Goal: Check status: Check status

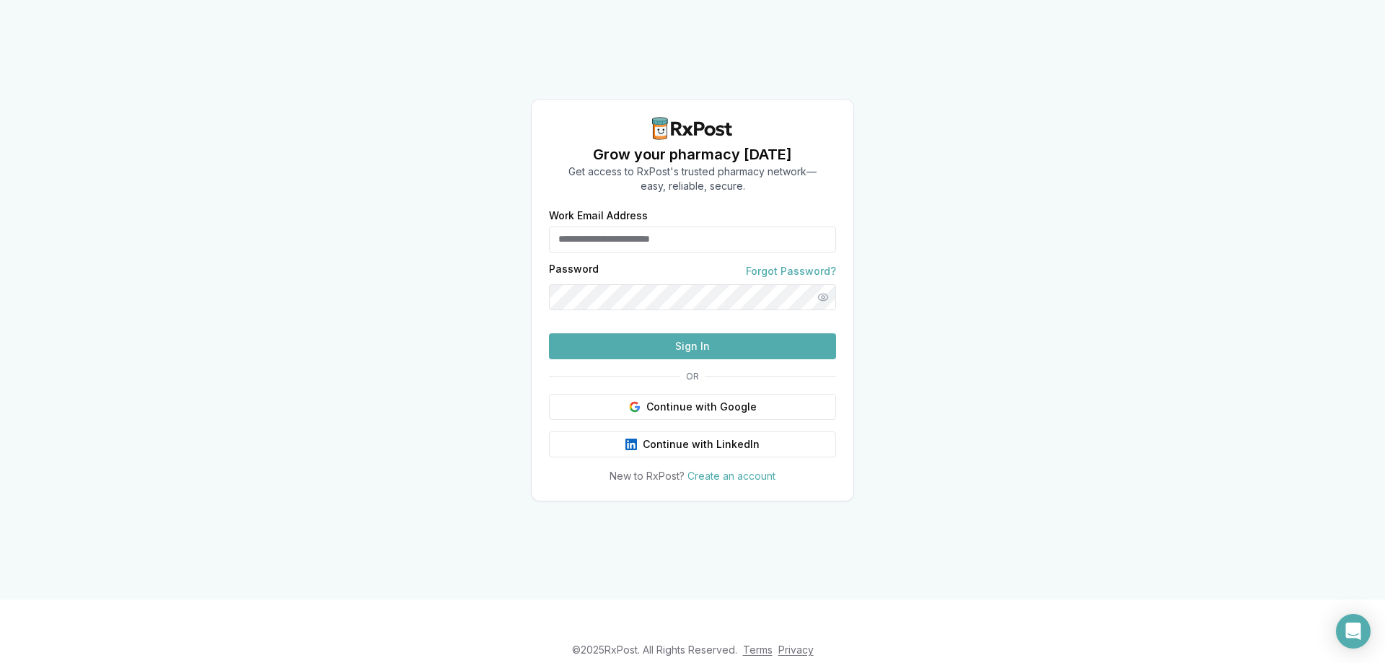
type input "**********"
click at [680, 359] on button "Sign In" at bounding box center [692, 346] width 287 height 26
click at [706, 359] on button "Sign In" at bounding box center [692, 346] width 287 height 26
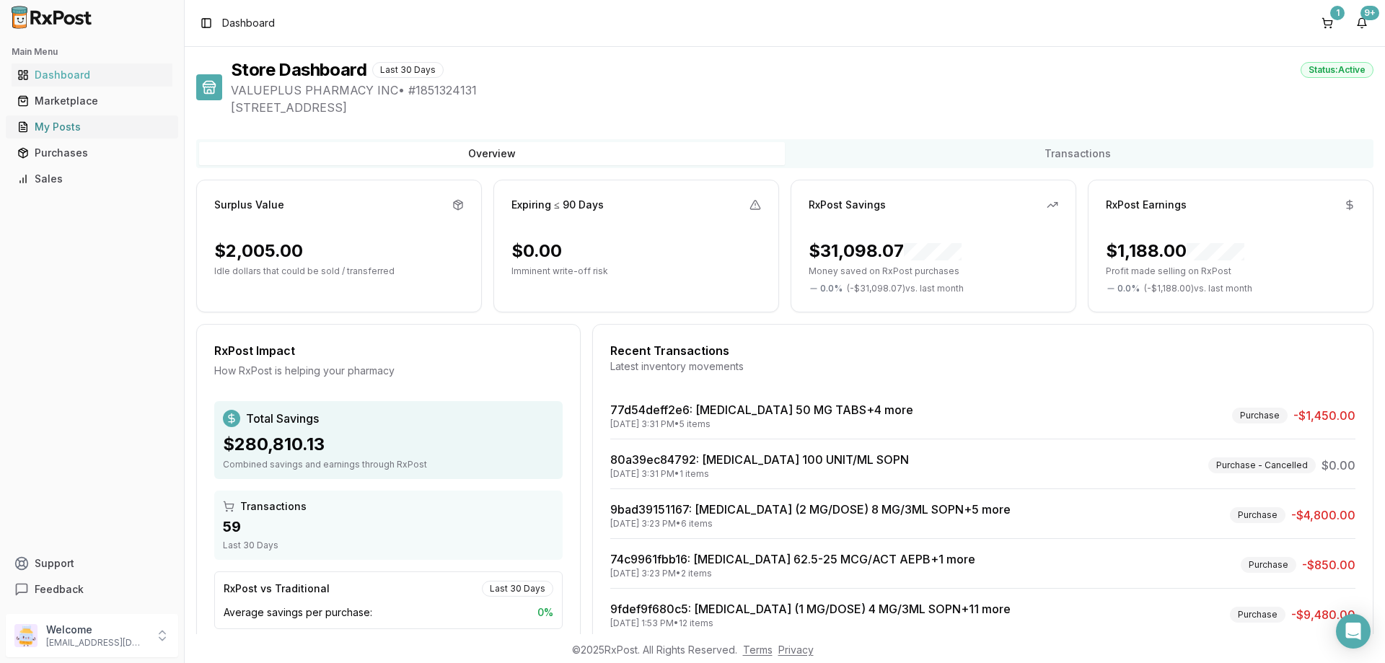
click at [90, 133] on div "My Posts" at bounding box center [91, 127] width 149 height 14
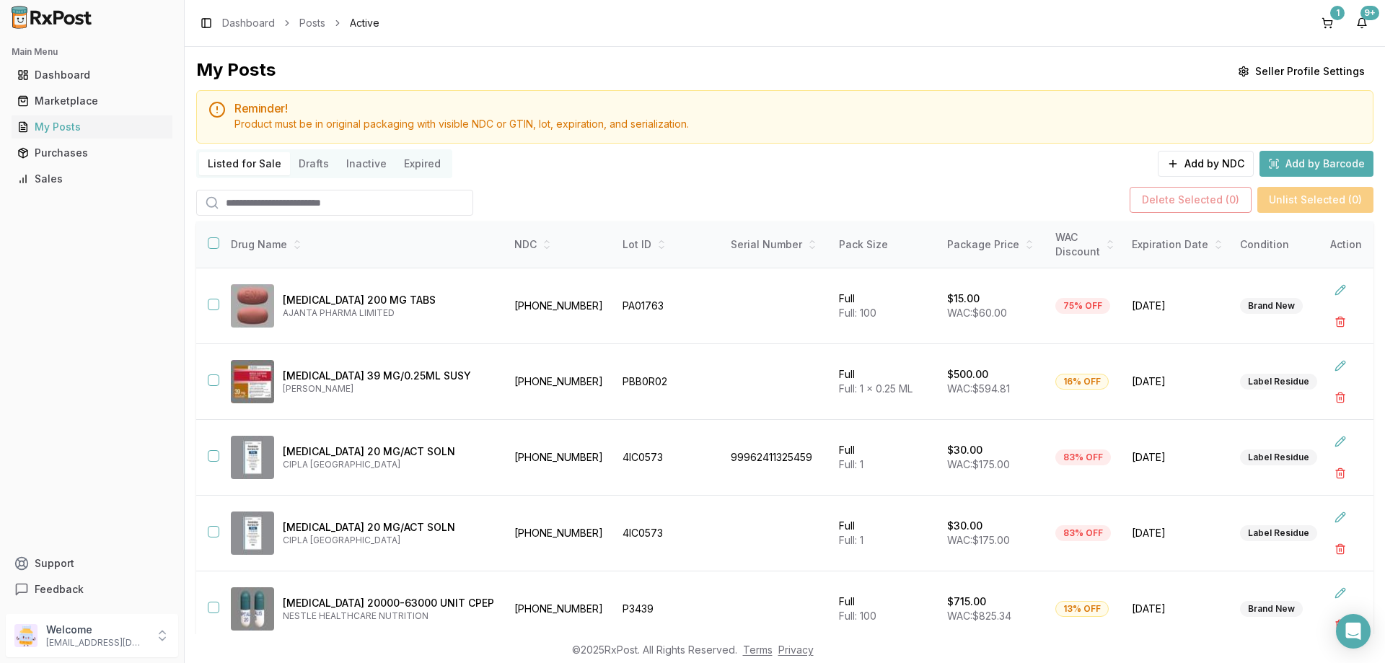
click at [290, 197] on input "search" at bounding box center [334, 203] width 277 height 26
click at [64, 161] on link "Purchases" at bounding box center [92, 153] width 161 height 26
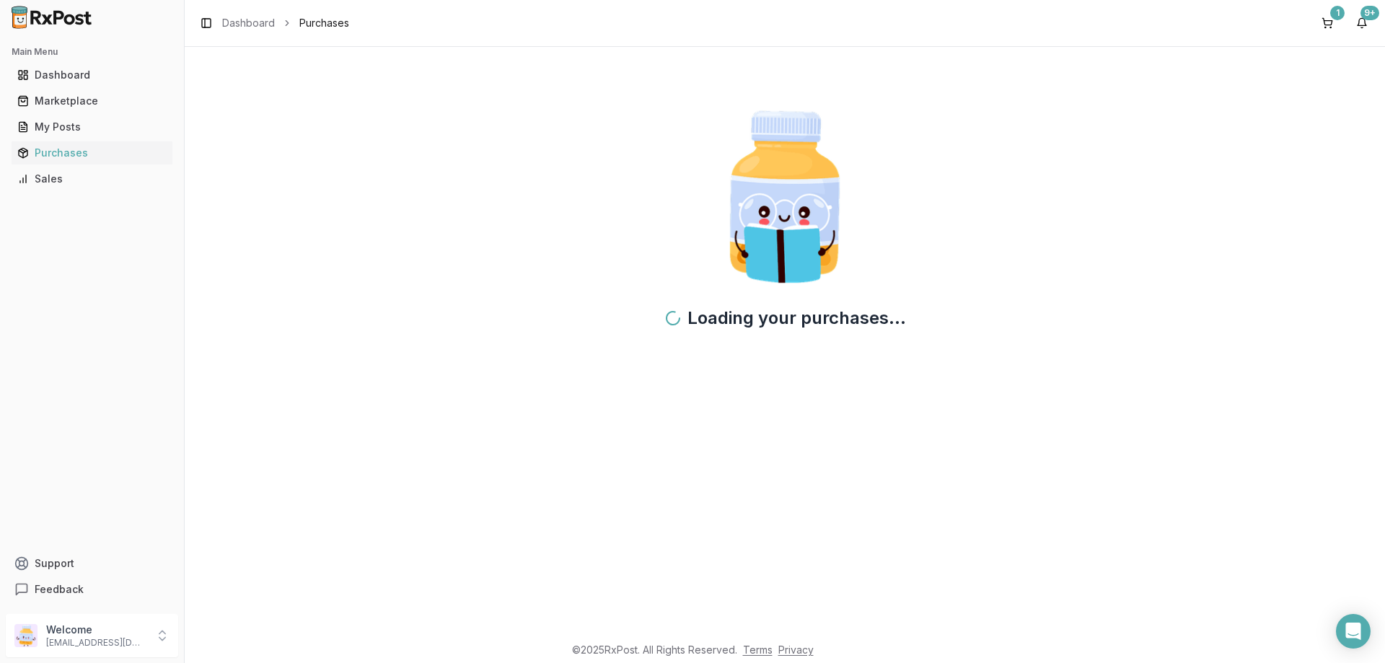
click at [66, 141] on ul "Dashboard Marketplace My Posts Purchases Sales" at bounding box center [92, 126] width 172 height 127
click at [66, 131] on div "My Posts" at bounding box center [91, 127] width 149 height 14
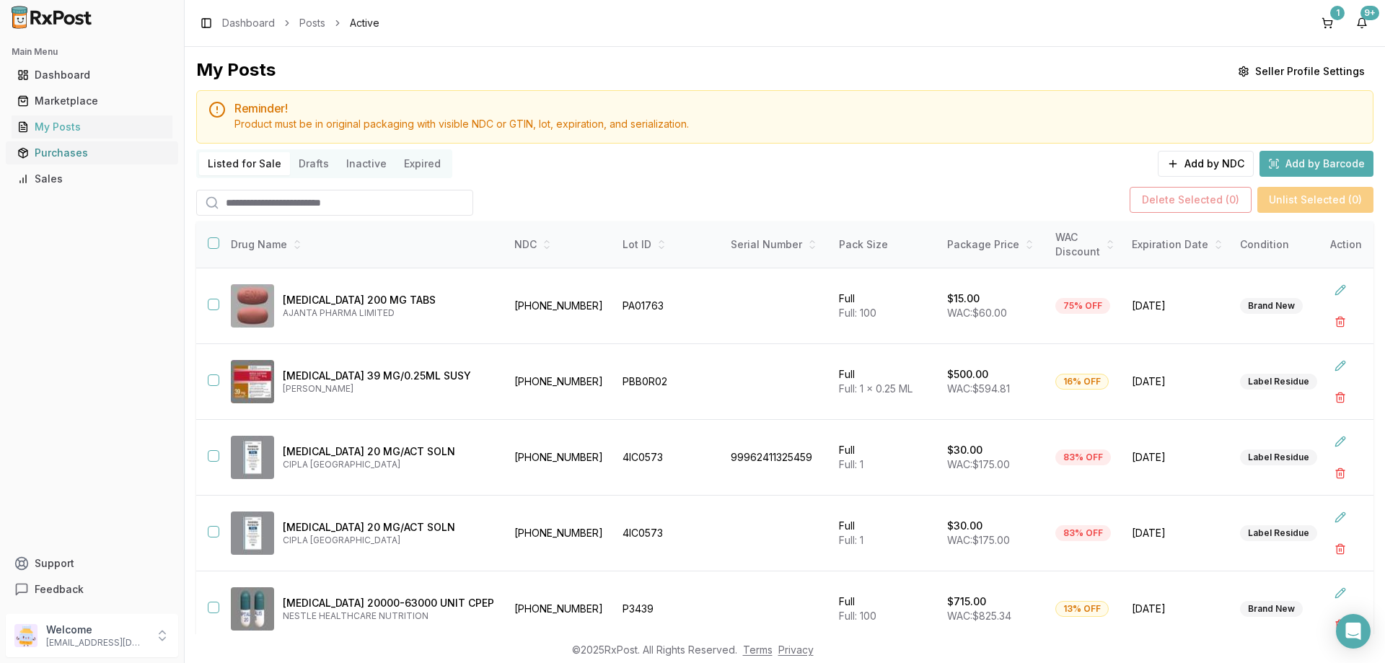
click at [75, 151] on div "Purchases" at bounding box center [91, 153] width 149 height 14
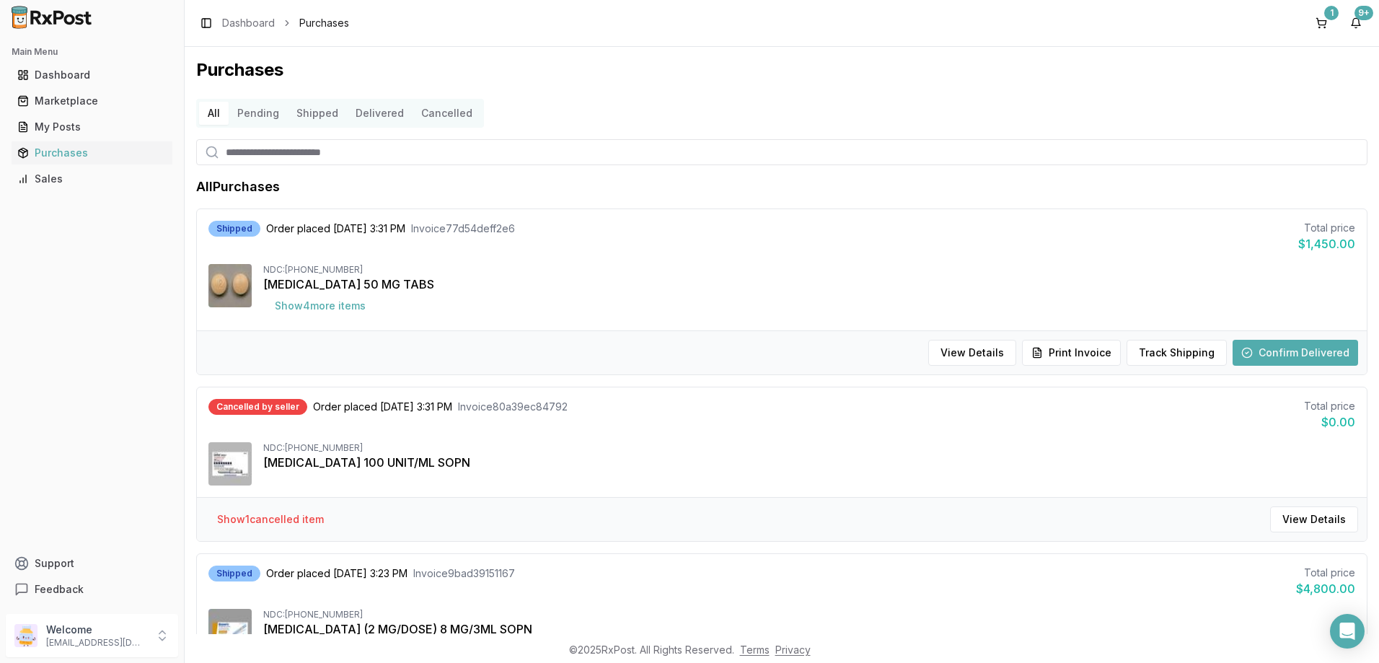
click at [310, 158] on input "search" at bounding box center [782, 152] width 1172 height 26
click at [108, 134] on link "My Posts" at bounding box center [92, 127] width 161 height 26
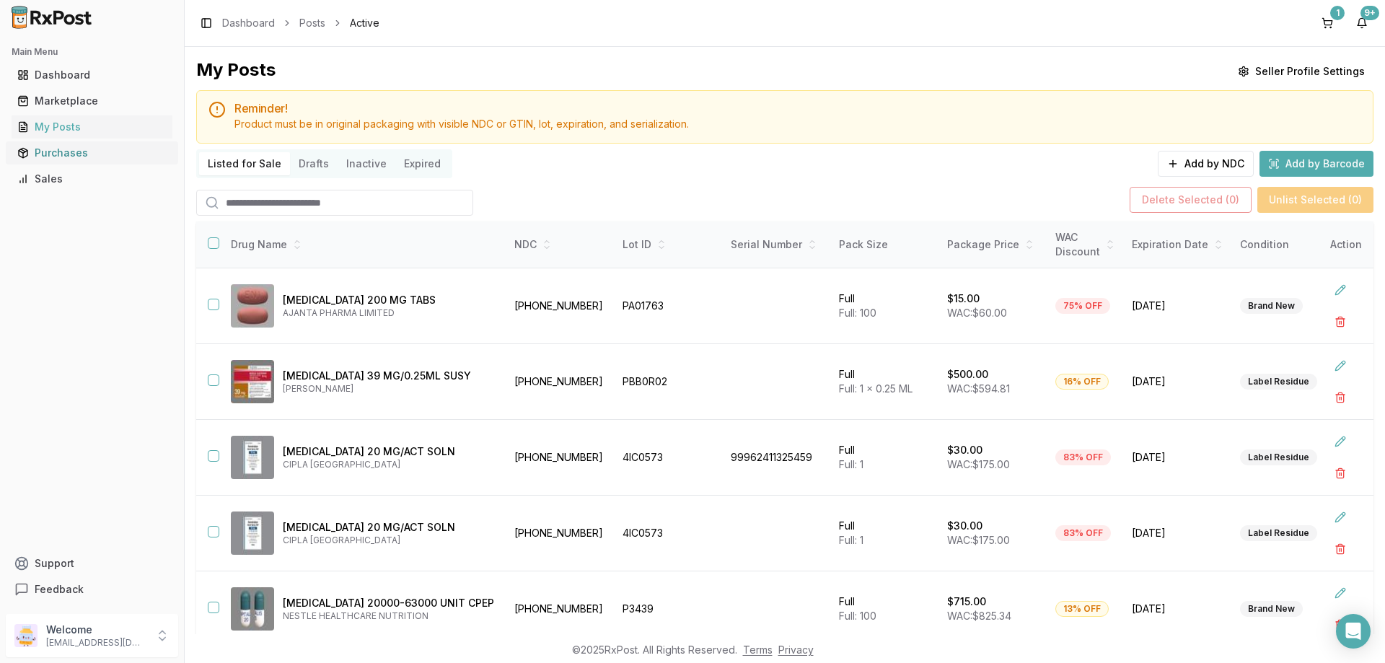
click at [97, 148] on div "Purchases" at bounding box center [91, 153] width 149 height 14
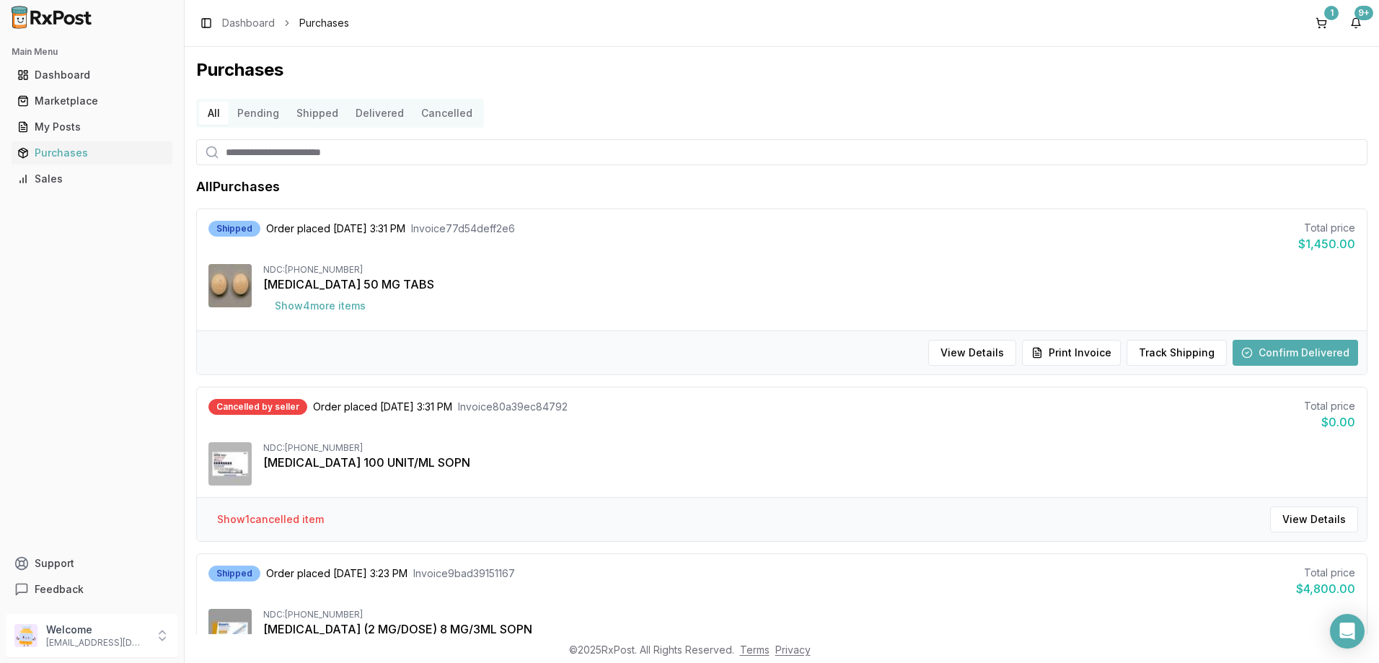
click at [343, 160] on input "search" at bounding box center [782, 152] width 1172 height 26
type input "******"
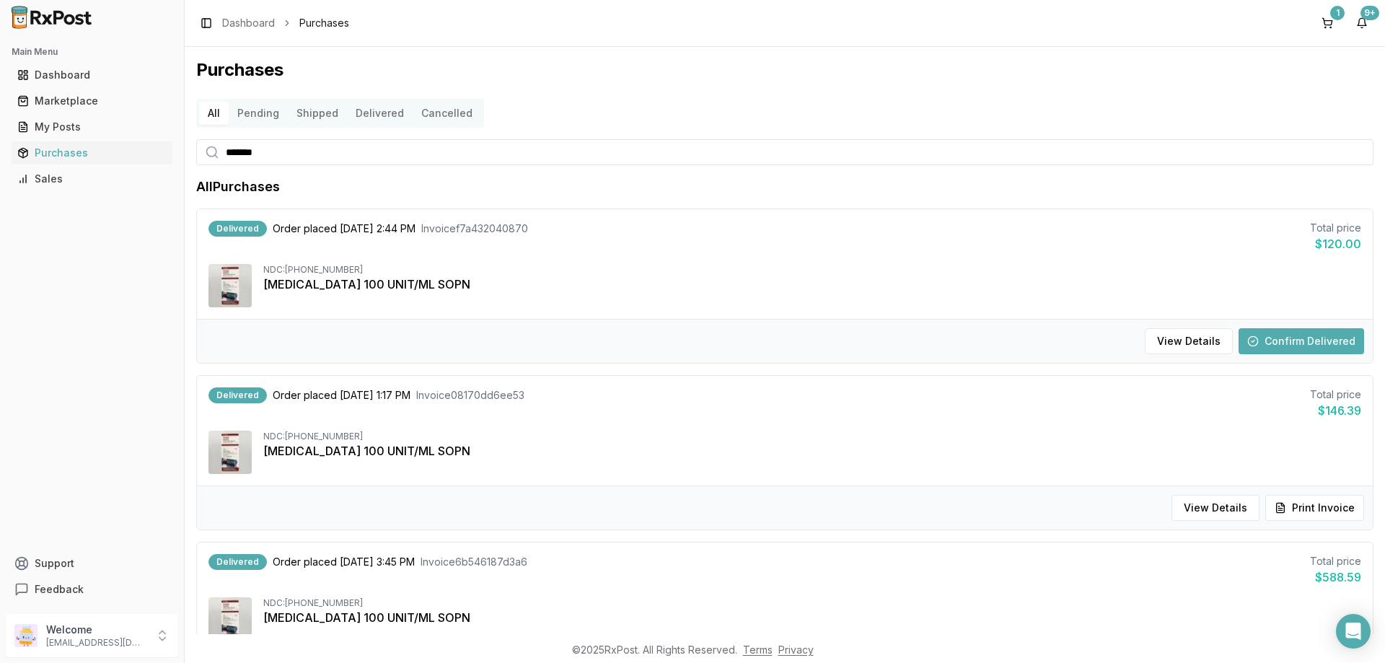
click at [1297, 343] on button "Confirm Delivered" at bounding box center [1302, 341] width 126 height 26
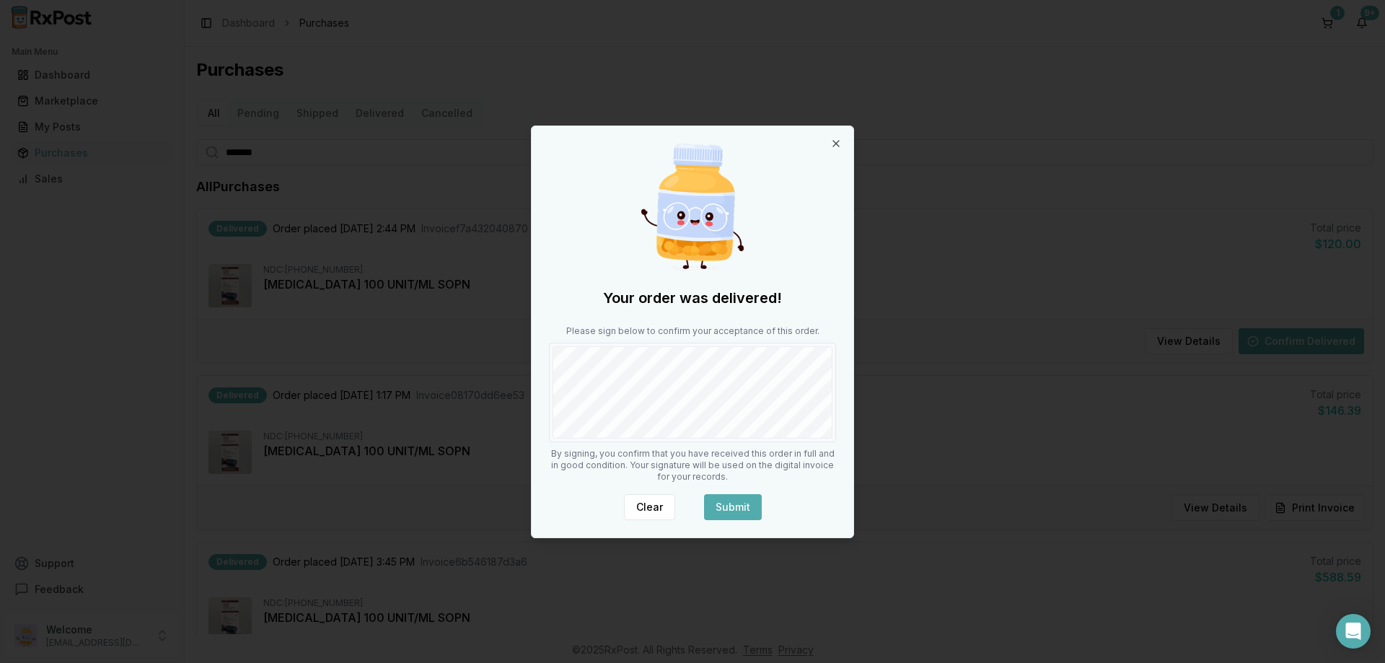
click at [756, 514] on button "Submit" at bounding box center [733, 507] width 58 height 26
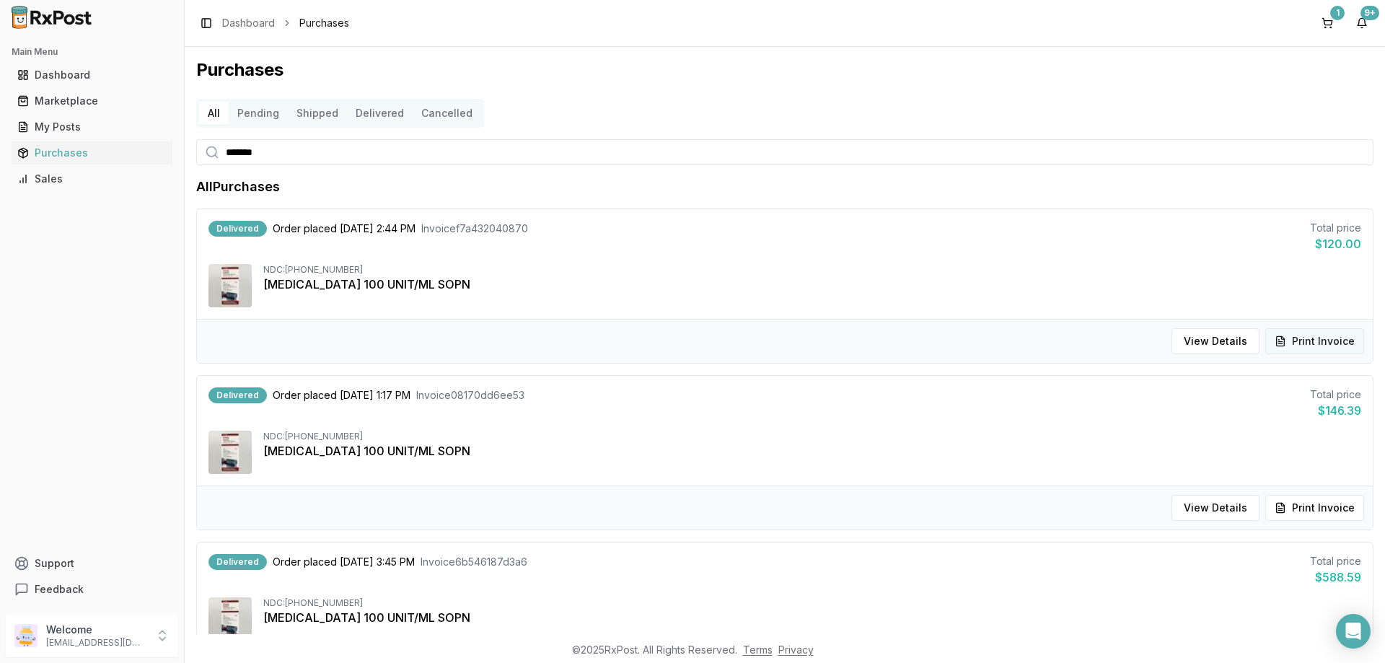
click at [1308, 350] on button "Print Invoice" at bounding box center [1314, 341] width 99 height 26
